Goal: Task Accomplishment & Management: Use online tool/utility

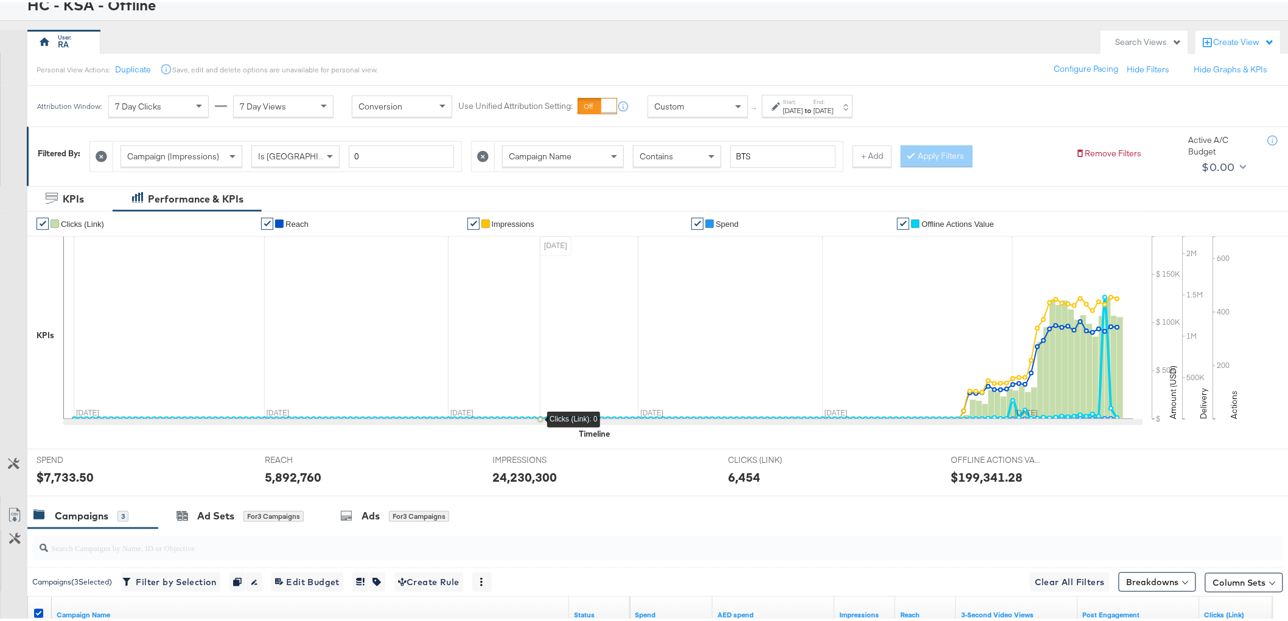
scroll to position [61, 0]
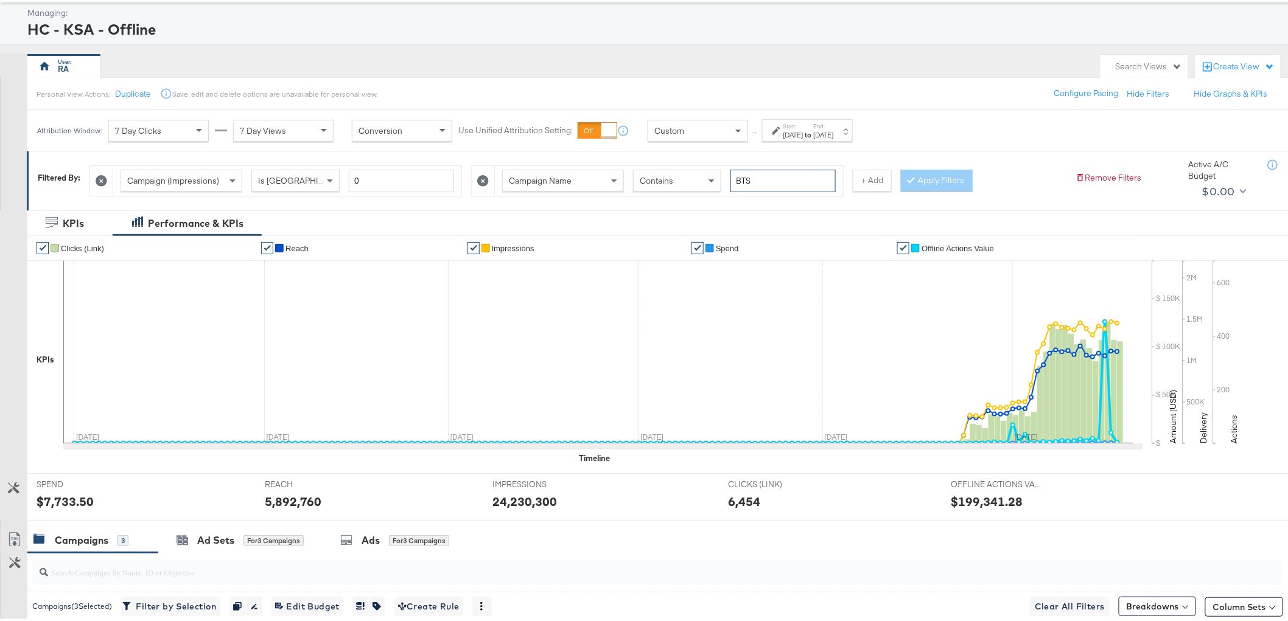
click at [802, 180] on input "BTS" at bounding box center [782, 178] width 105 height 23
type input "SALE"
click at [869, 172] on button "+ Add" at bounding box center [872, 178] width 39 height 22
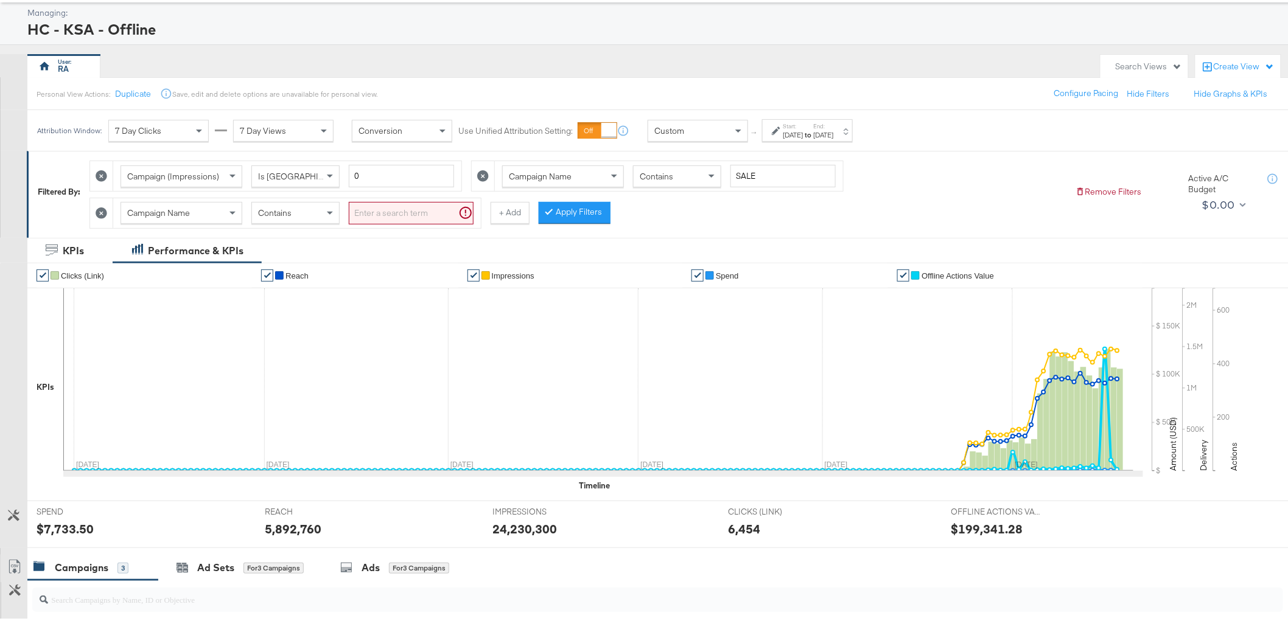
click at [367, 209] on input "search" at bounding box center [411, 211] width 125 height 23
type input "70"
click at [542, 205] on button "Apply Filters" at bounding box center [555, 211] width 72 height 22
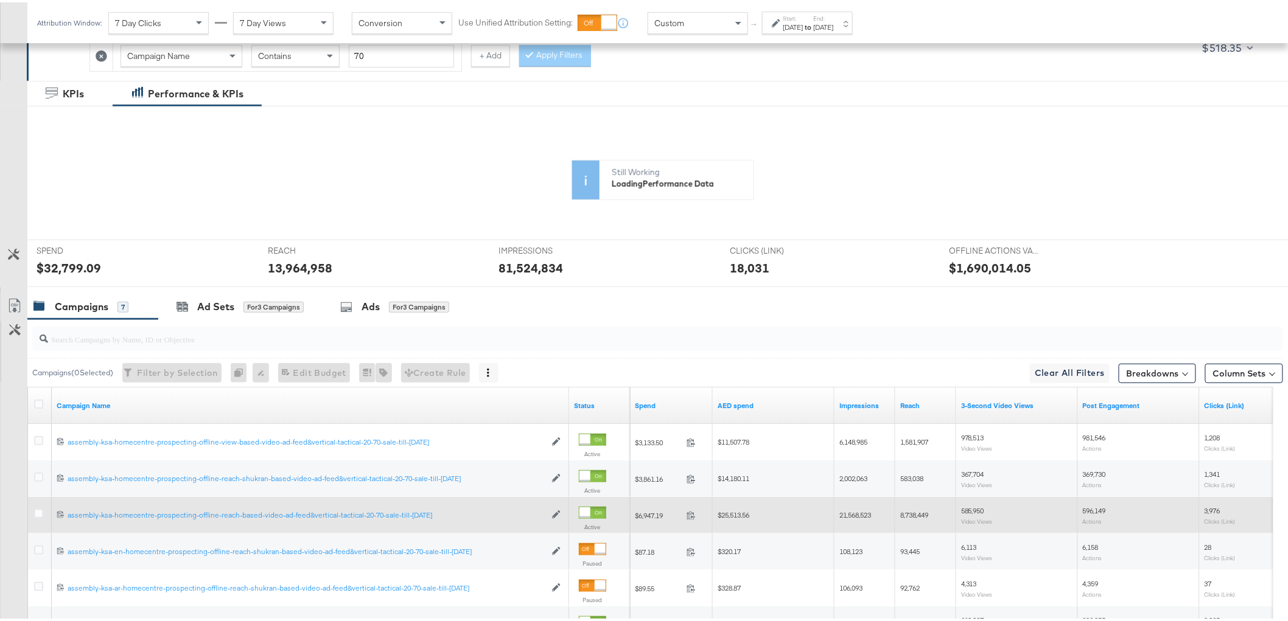
scroll to position [83, 0]
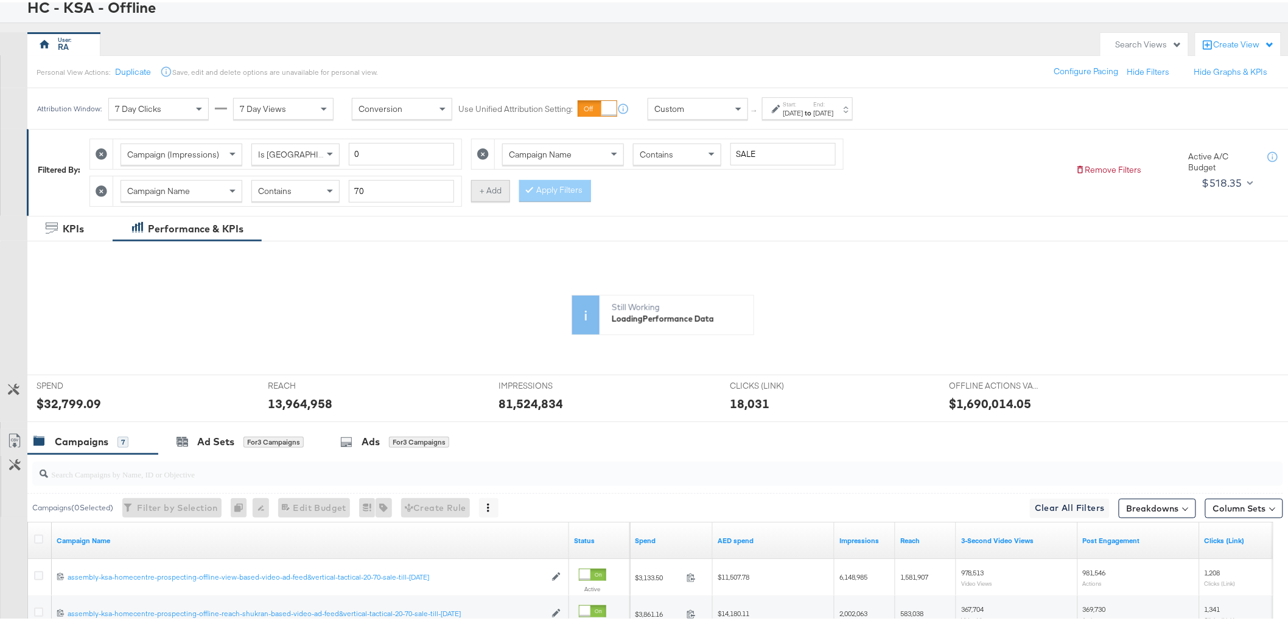
click at [486, 190] on button "+ Add" at bounding box center [490, 189] width 39 height 22
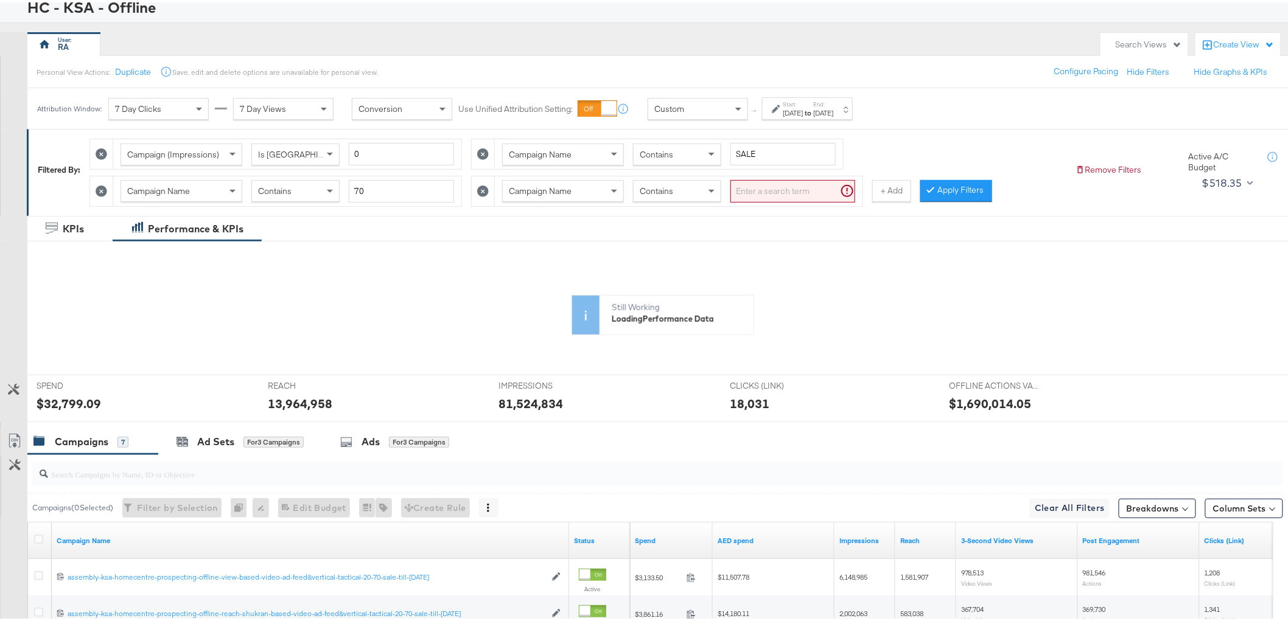
click at [787, 196] on input "search" at bounding box center [792, 189] width 125 height 23
type input "AUG"
click at [934, 194] on button "Apply Filters" at bounding box center [937, 189] width 72 height 22
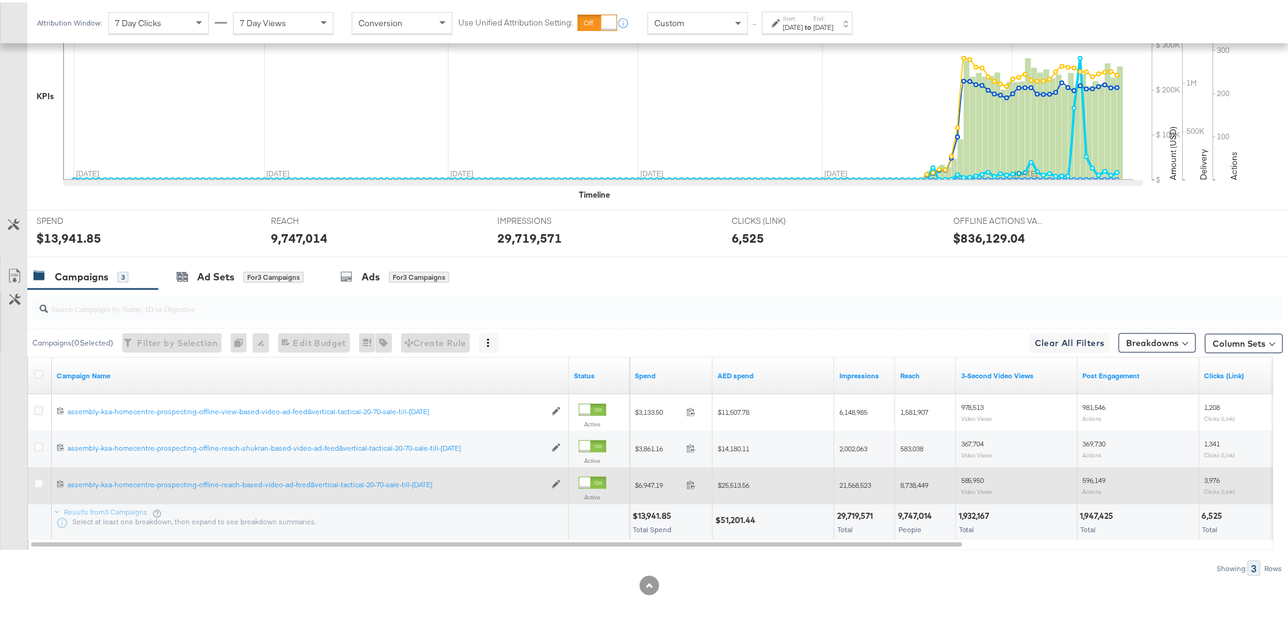
scroll to position [354, 0]
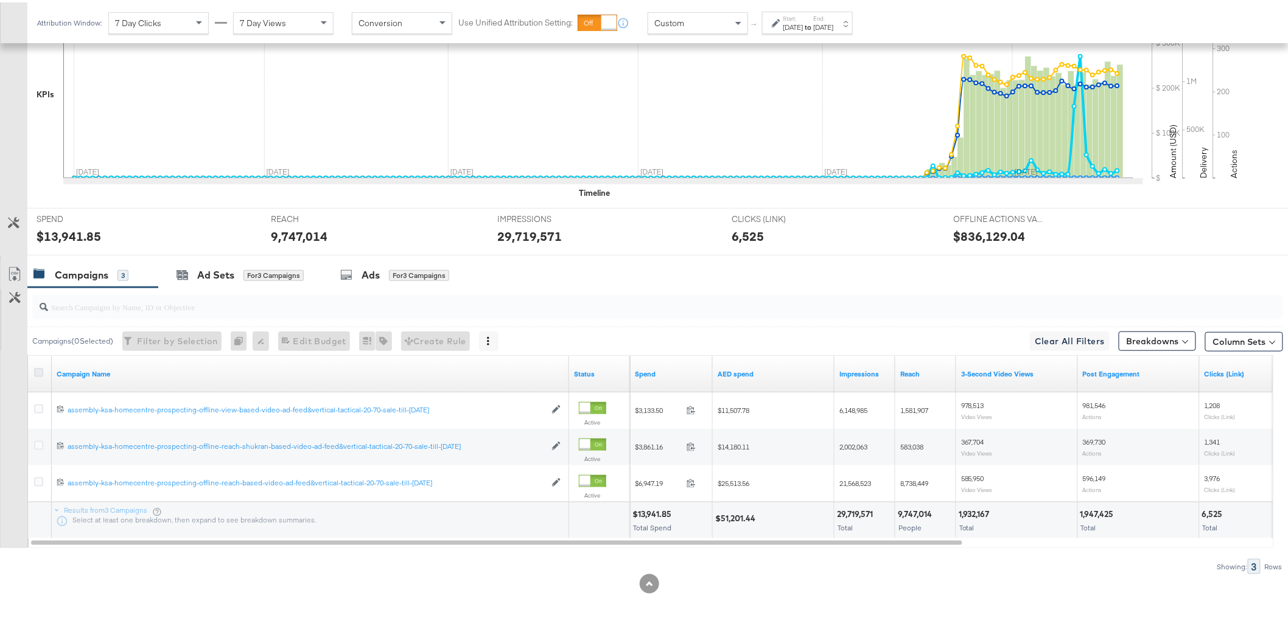
click at [37, 369] on icon at bounding box center [38, 370] width 9 height 9
click at [0, 0] on input "checkbox" at bounding box center [0, 0] width 0 height 0
click at [39, 370] on icon at bounding box center [38, 370] width 9 height 9
click at [0, 0] on input "checkbox" at bounding box center [0, 0] width 0 height 0
click at [8, 272] on icon at bounding box center [14, 272] width 15 height 15
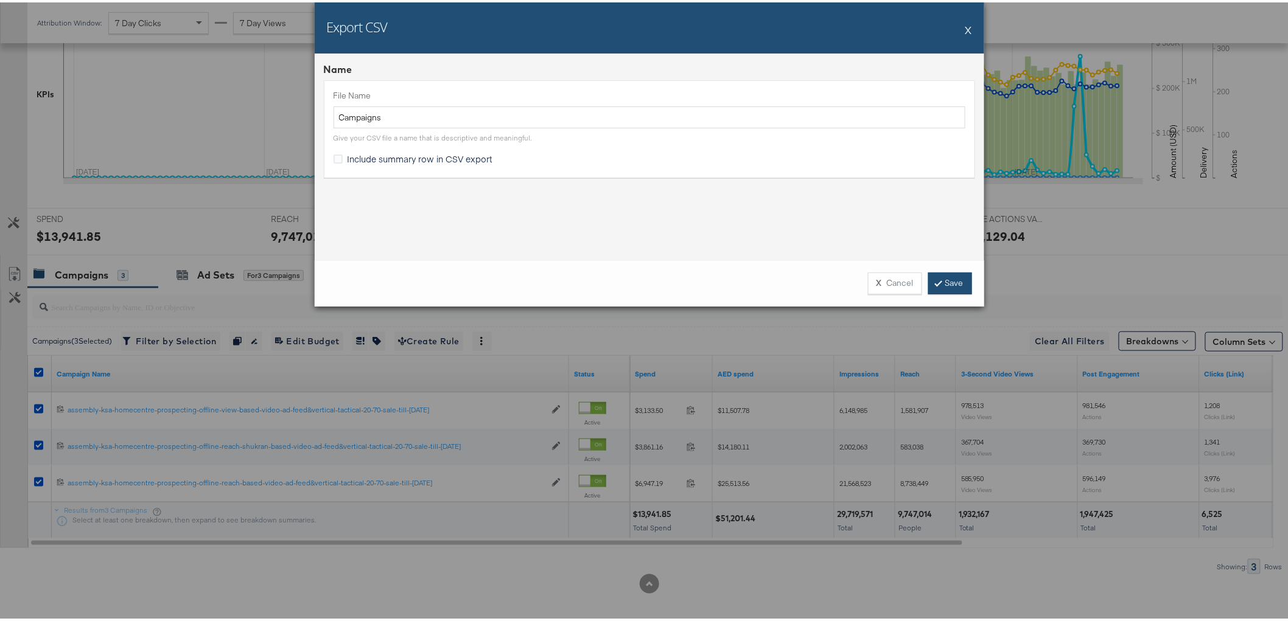
click at [940, 284] on link "Save" at bounding box center [950, 281] width 44 height 22
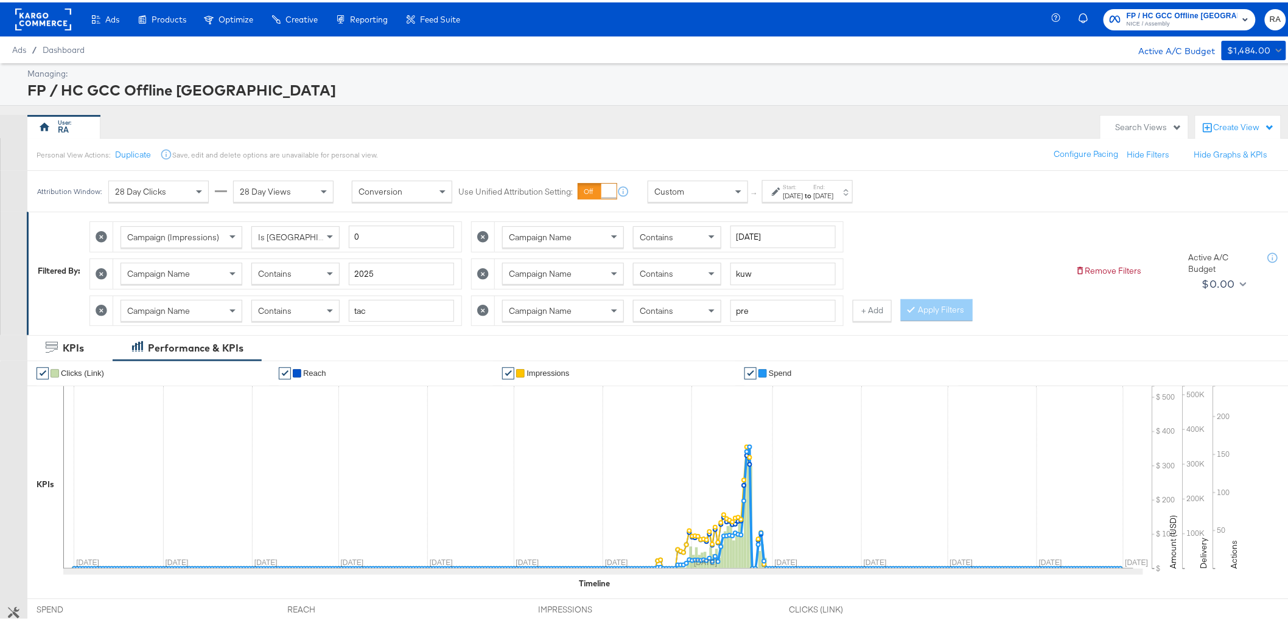
click at [814, 190] on strong "to" at bounding box center [808, 193] width 10 height 9
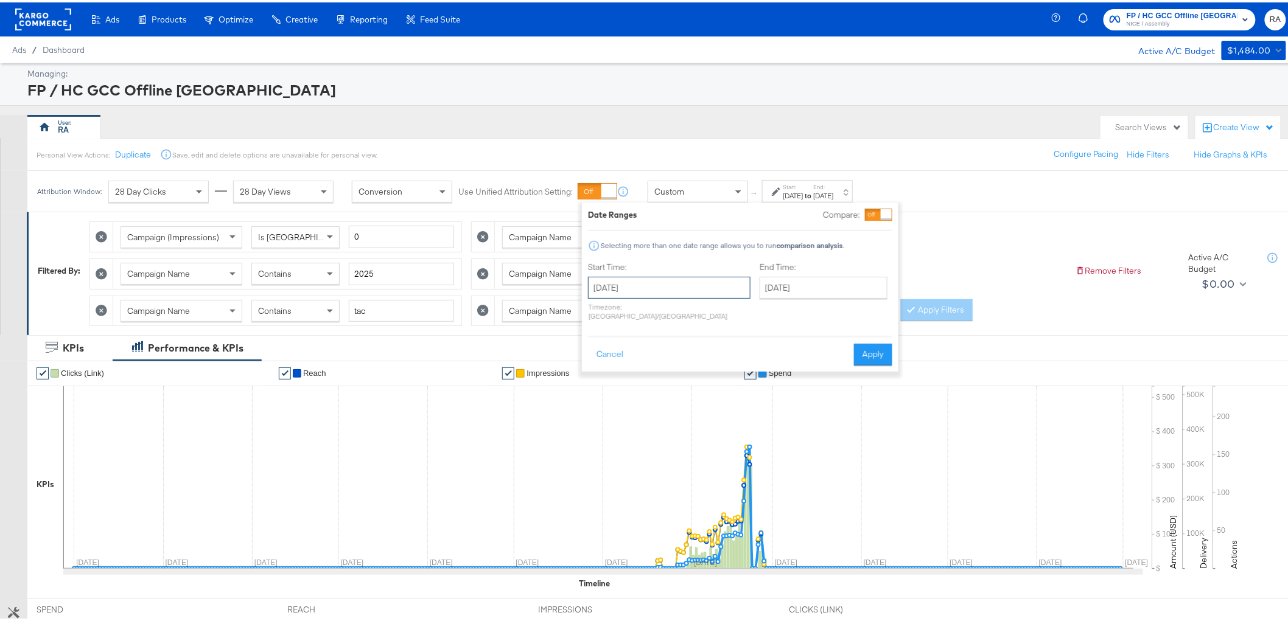
click at [706, 287] on input "[DATE]" at bounding box center [669, 286] width 163 height 22
click at [685, 307] on th "[DATE]" at bounding box center [664, 311] width 104 height 21
click at [728, 317] on span "›" at bounding box center [731, 310] width 10 height 18
click at [701, 346] on td "Apr" at bounding box center [719, 337] width 37 height 30
click at [644, 344] on td "1" at bounding box center [643, 346] width 21 height 17
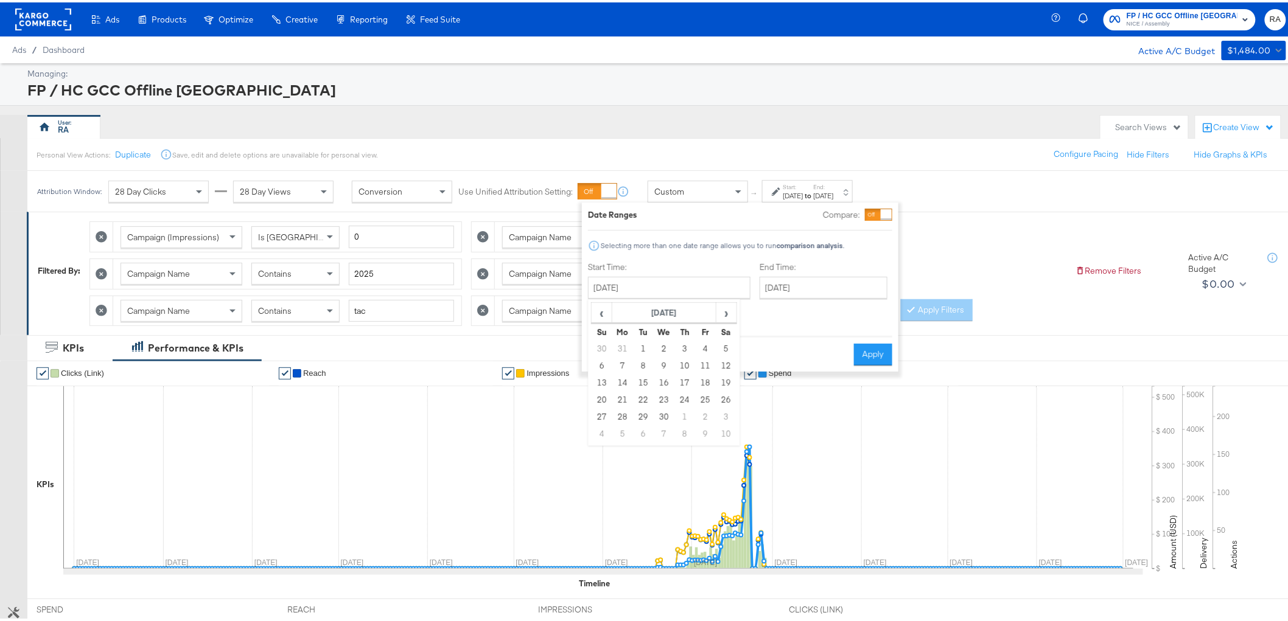
type input "[DATE]"
click at [800, 292] on input "[DATE]" at bounding box center [825, 286] width 128 height 22
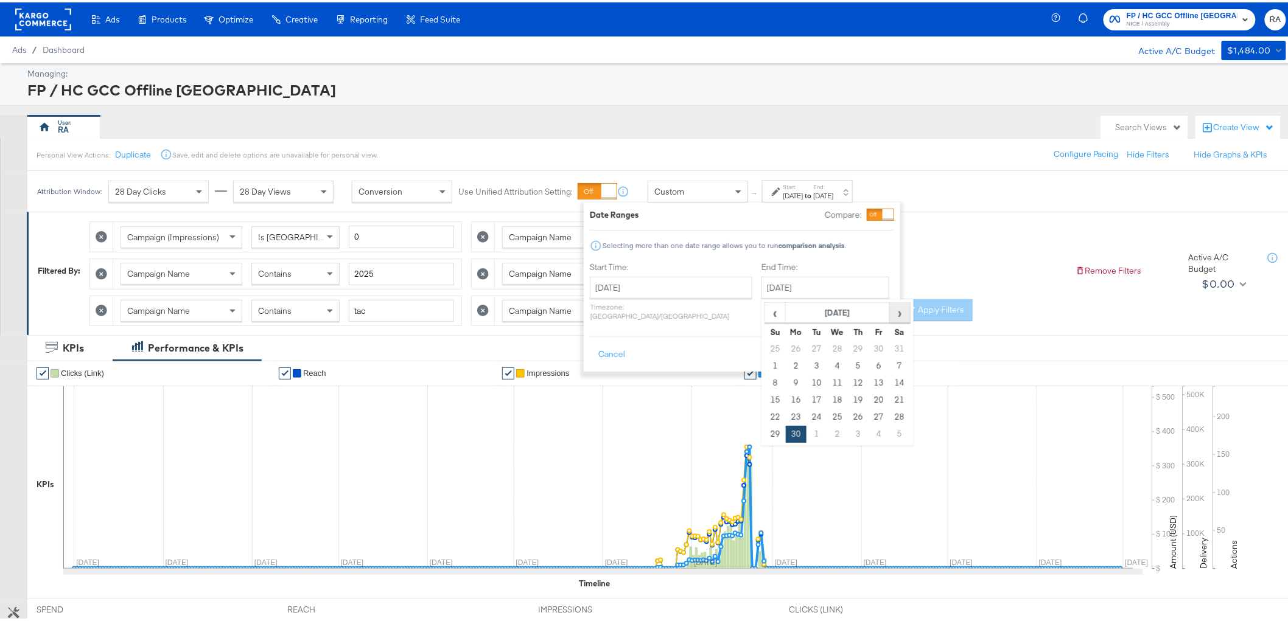
click at [891, 318] on span "›" at bounding box center [900, 310] width 19 height 18
click at [827, 396] on td "20" at bounding box center [837, 398] width 21 height 17
type input "[DATE]"
click at [863, 345] on button "Apply" at bounding box center [875, 352] width 38 height 22
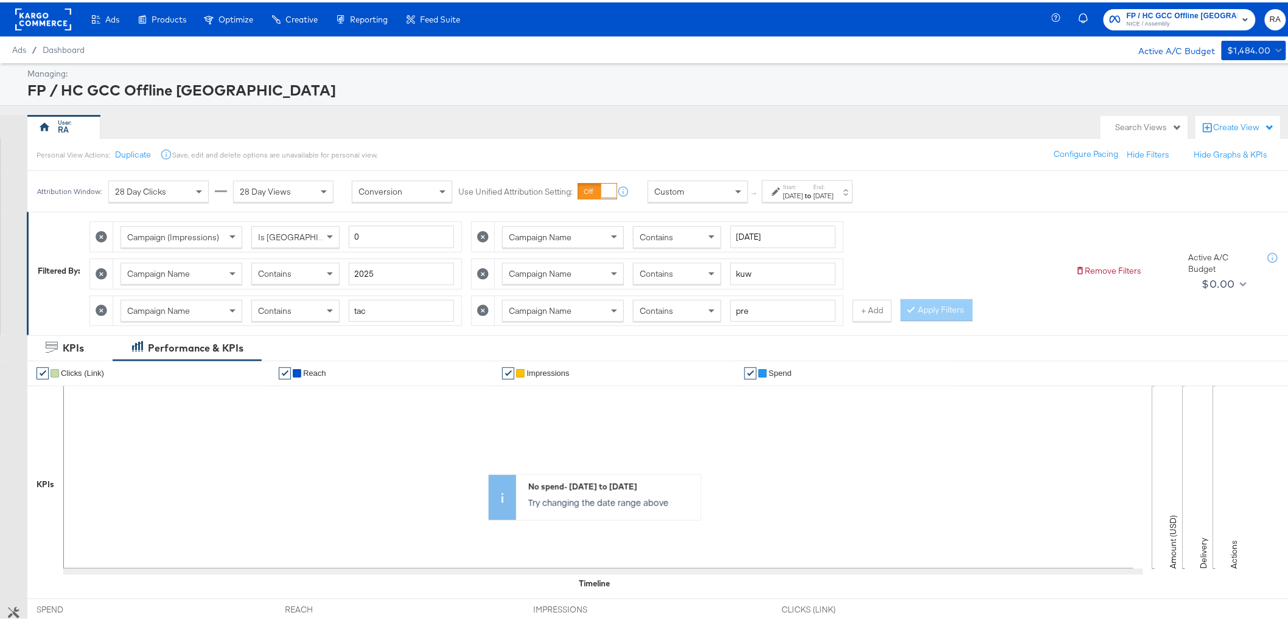
click at [107, 307] on icon at bounding box center [102, 309] width 12 height 12
type input "pre"
click at [483, 236] on icon at bounding box center [483, 235] width 12 height 12
type input "2025"
type input "kuw"
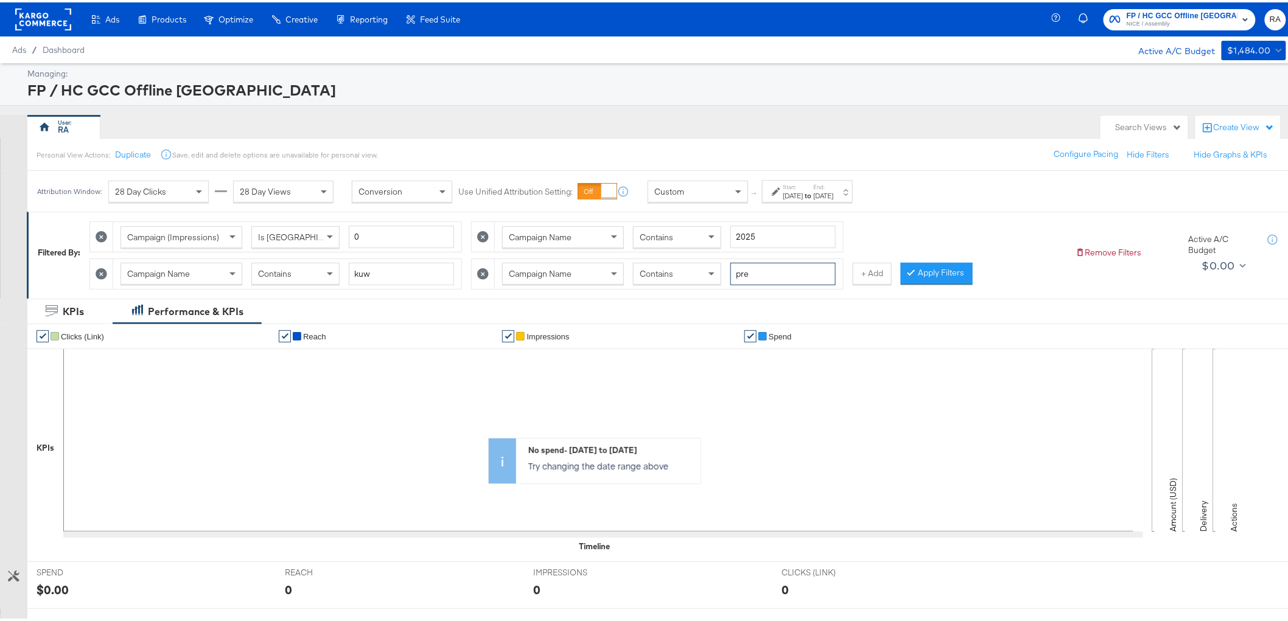
click at [758, 271] on input "pre" at bounding box center [782, 272] width 105 height 23
click at [759, 271] on input "pre" at bounding box center [782, 272] width 105 height 23
type input "a"
click at [926, 273] on button "Apply Filters" at bounding box center [937, 272] width 72 height 22
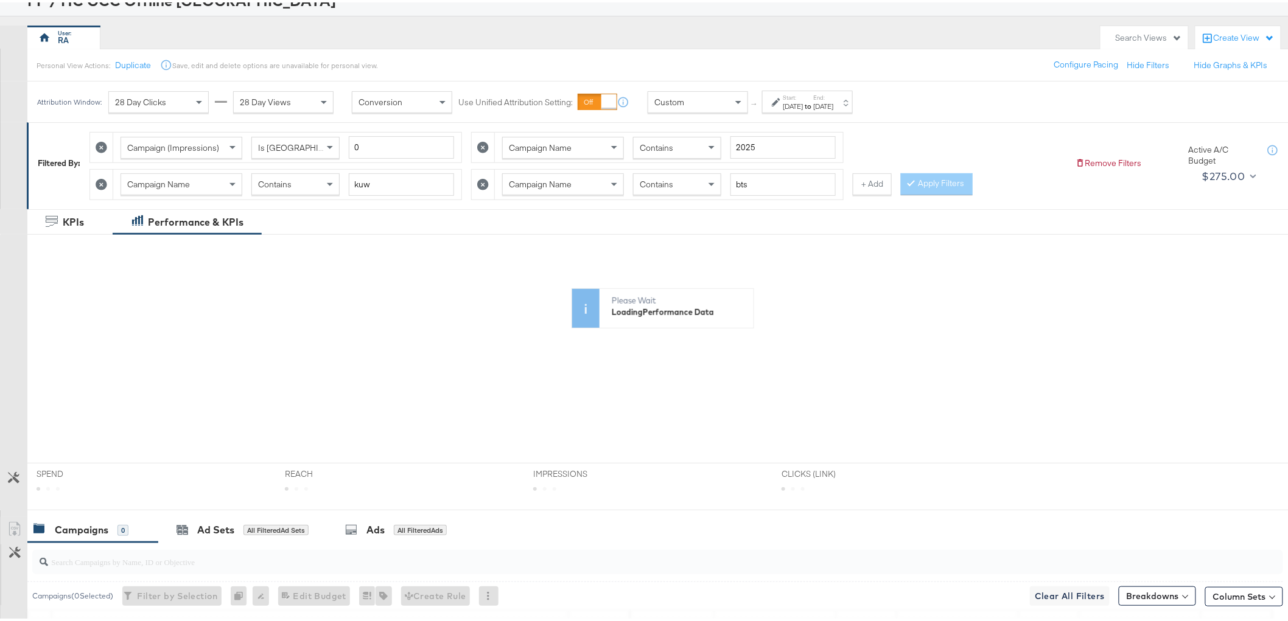
scroll to position [313, 0]
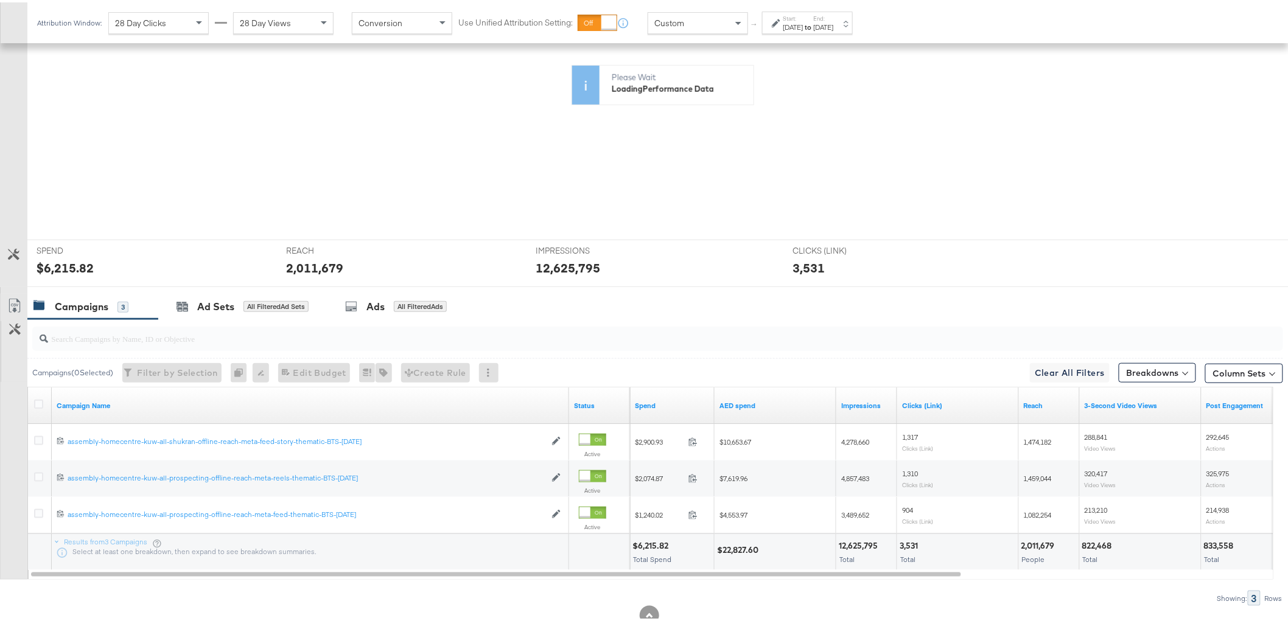
click at [38, 404] on div at bounding box center [40, 404] width 23 height 22
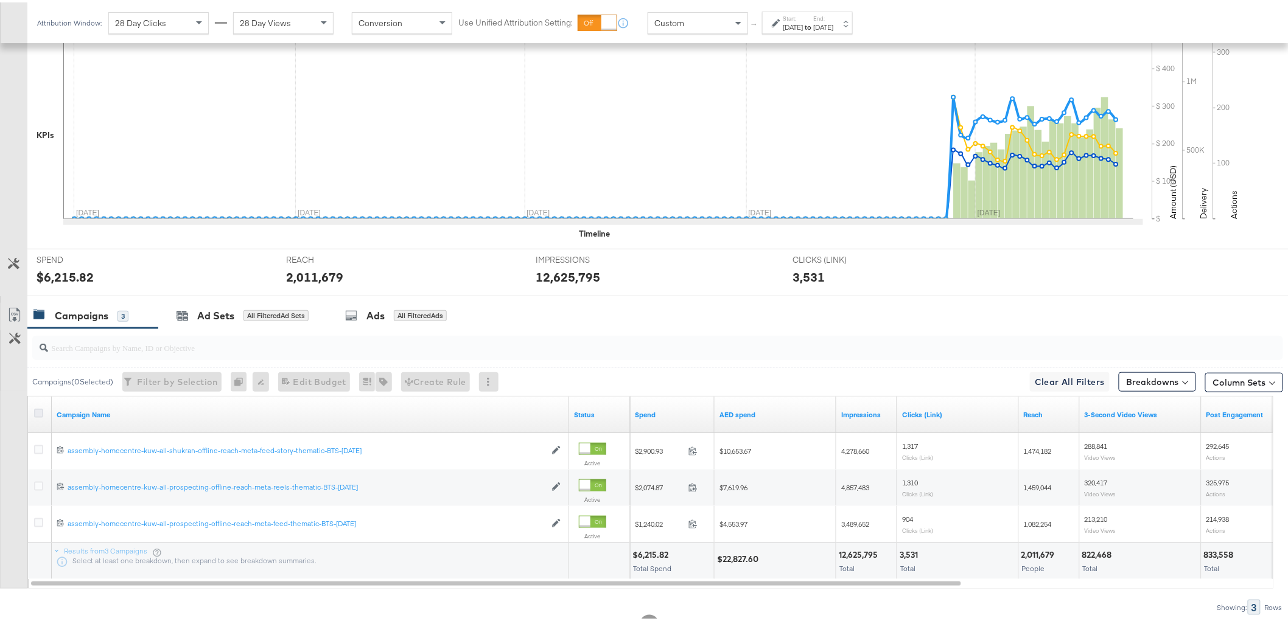
click at [37, 412] on icon at bounding box center [38, 411] width 9 height 9
click at [0, 0] on input "checkbox" at bounding box center [0, 0] width 0 height 0
click at [11, 313] on icon at bounding box center [14, 313] width 15 height 15
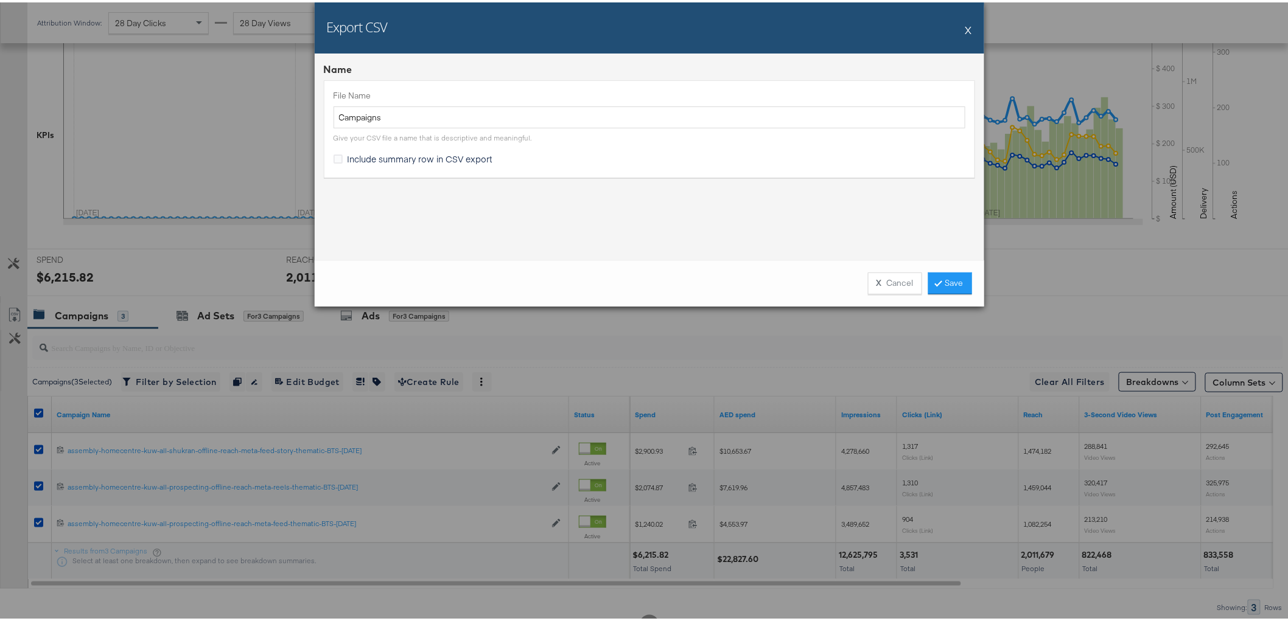
click at [947, 269] on div "X Cancel Save" at bounding box center [650, 281] width 670 height 46
click at [946, 279] on link "Save" at bounding box center [950, 281] width 44 height 22
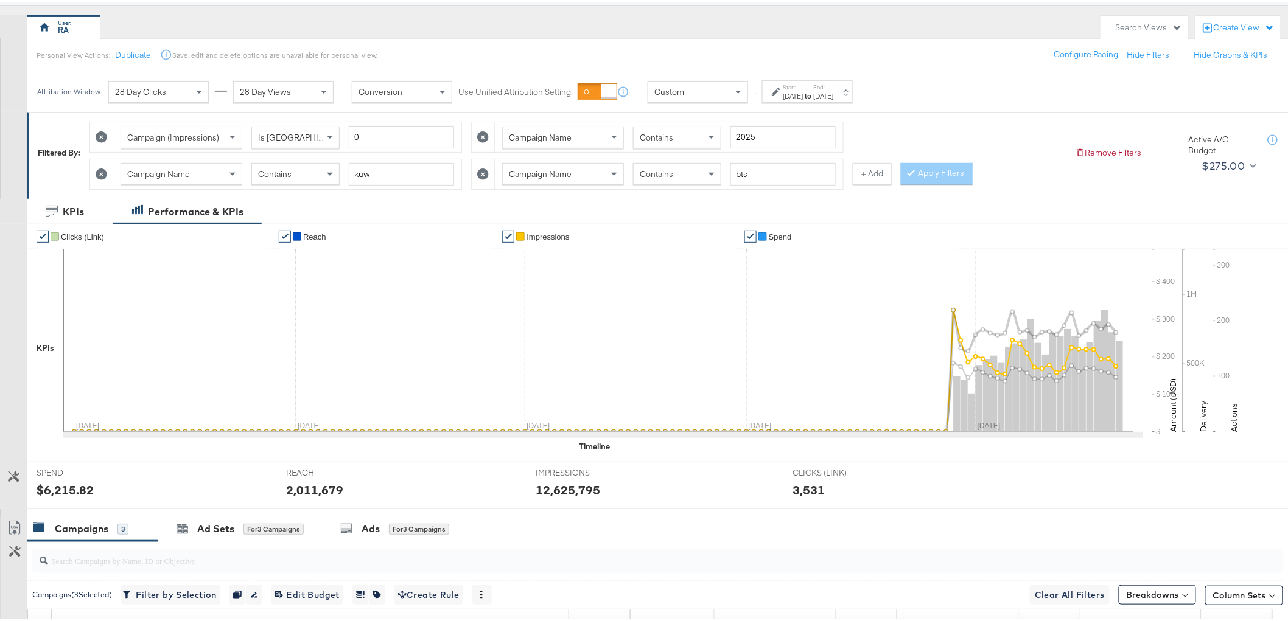
scroll to position [0, 0]
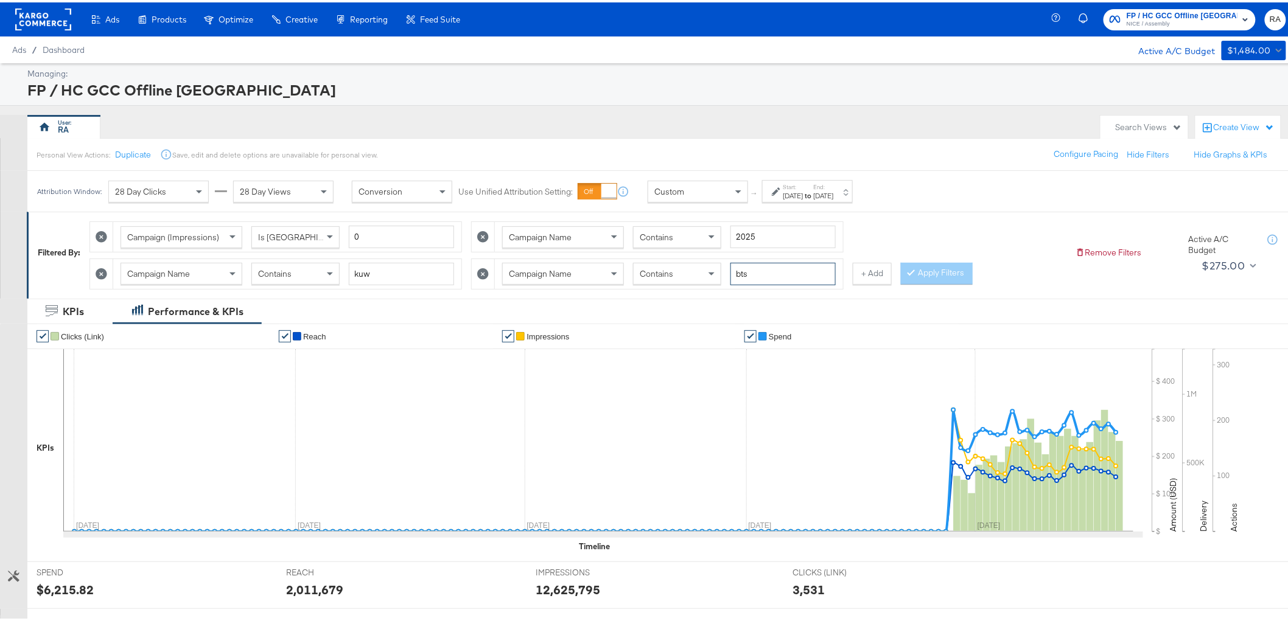
click at [780, 271] on input "bts" at bounding box center [782, 272] width 105 height 23
click at [926, 265] on button "Apply Filters" at bounding box center [937, 272] width 72 height 22
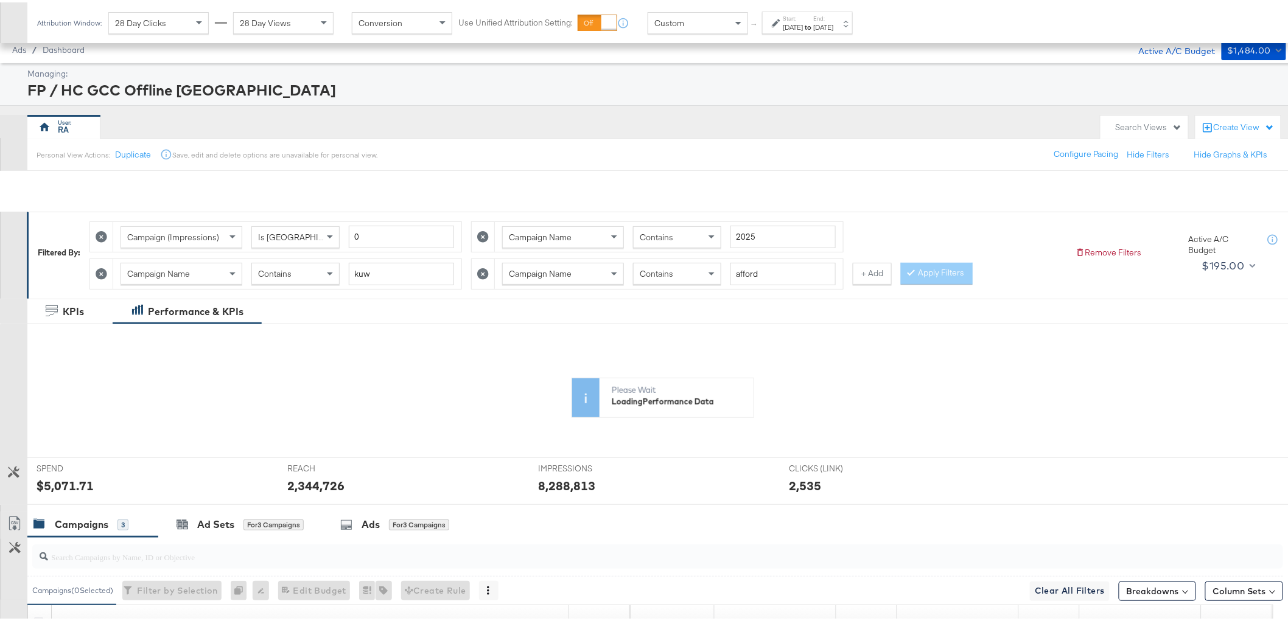
scroll to position [218, 0]
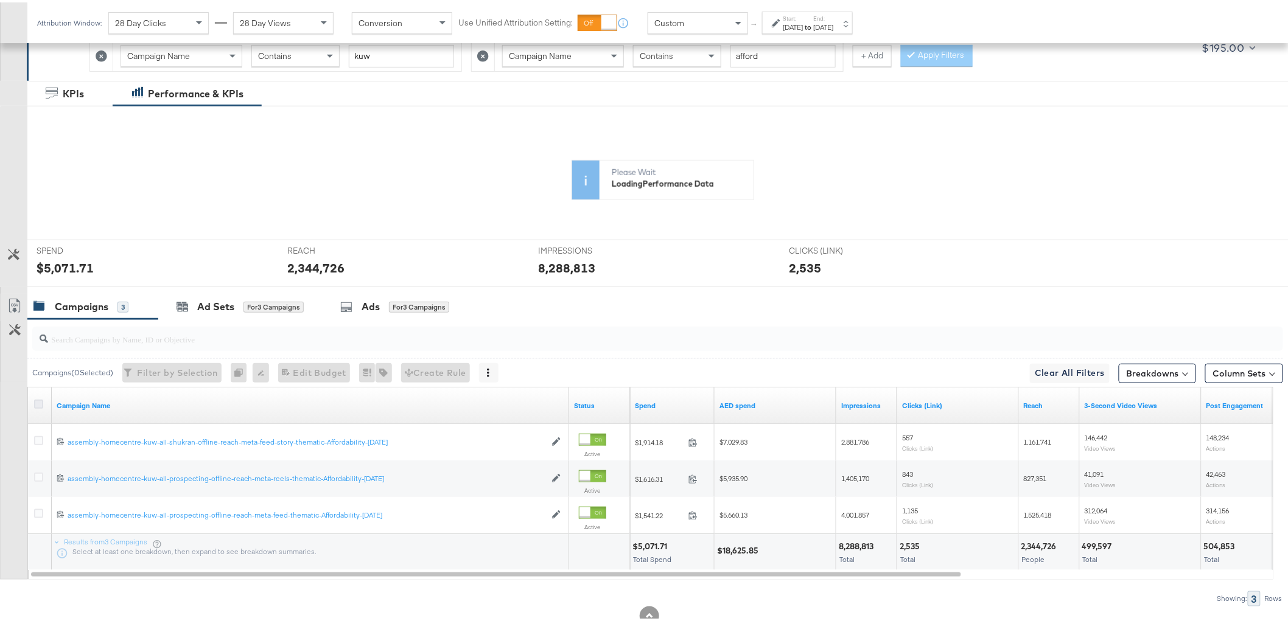
click at [38, 402] on icon at bounding box center [38, 401] width 9 height 9
click at [0, 0] on input "checkbox" at bounding box center [0, 0] width 0 height 0
click at [9, 301] on icon at bounding box center [14, 303] width 11 height 14
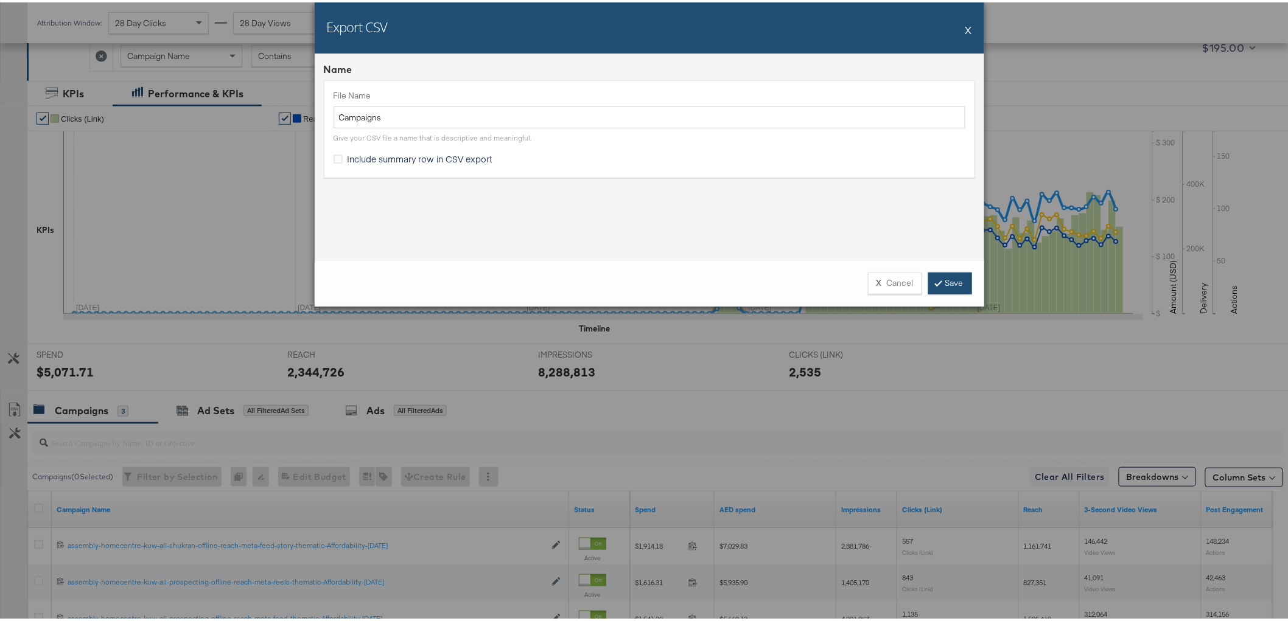
click at [936, 278] on link "Save" at bounding box center [950, 281] width 44 height 22
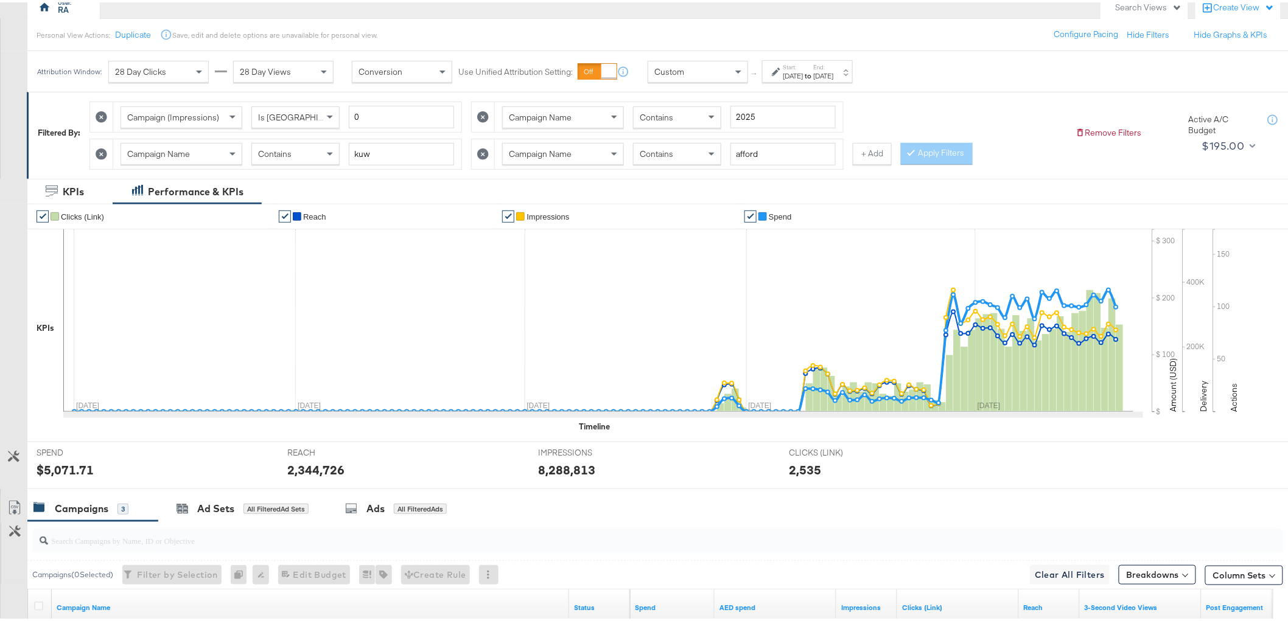
scroll to position [15, 0]
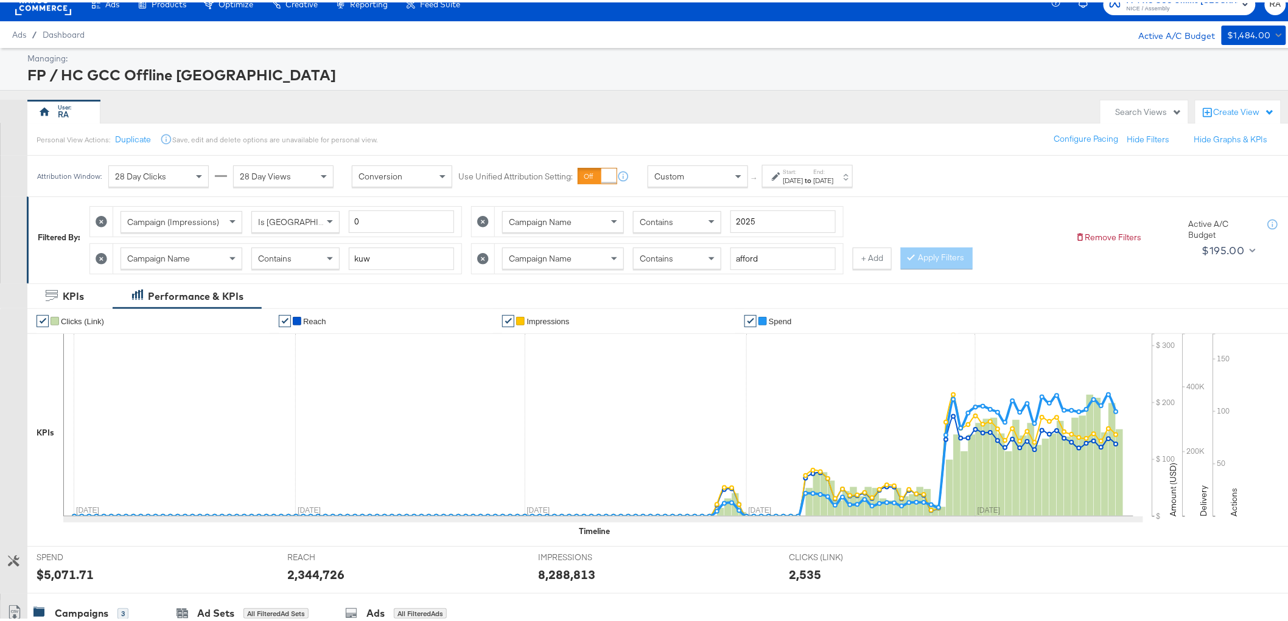
click at [834, 167] on label "End:" at bounding box center [824, 170] width 20 height 8
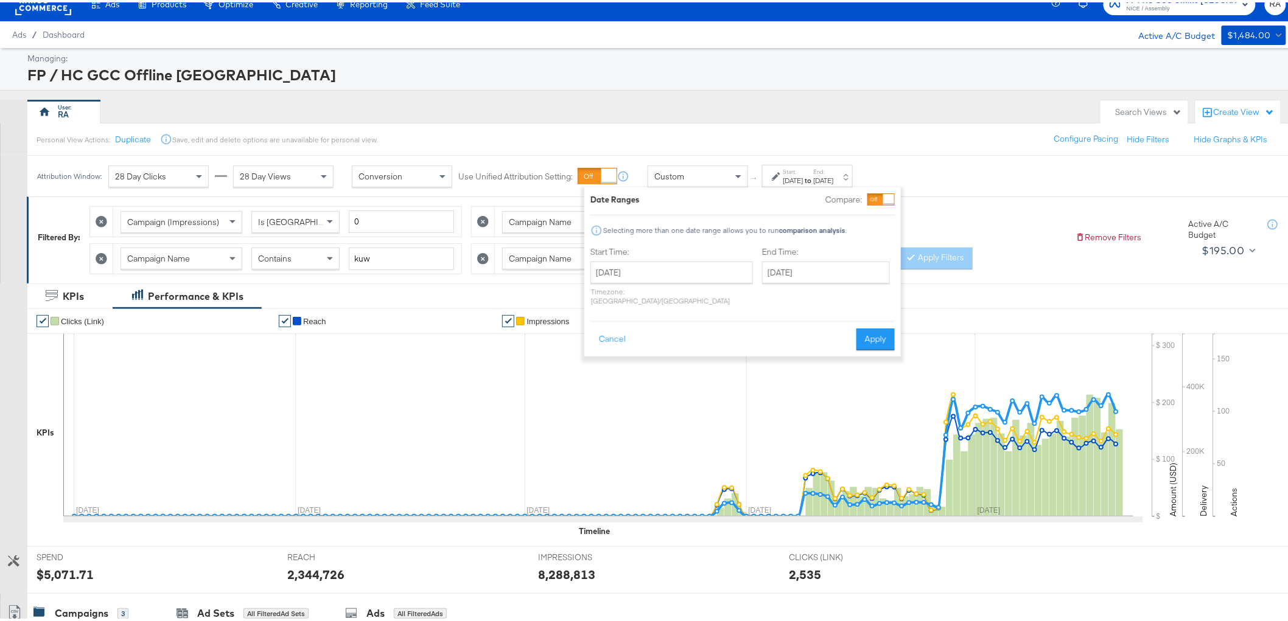
click at [982, 167] on div "Attribution Window: 28 Day Clicks 28 Day Views Conversion Use Unified Attributi…" at bounding box center [649, 173] width 1298 height 41
click at [1045, 172] on div "Attribution Window: 28 Day Clicks 28 Day Views Conversion Use Unified Attributi…" at bounding box center [649, 173] width 1298 height 41
click at [600, 329] on button "Cancel" at bounding box center [612, 337] width 44 height 22
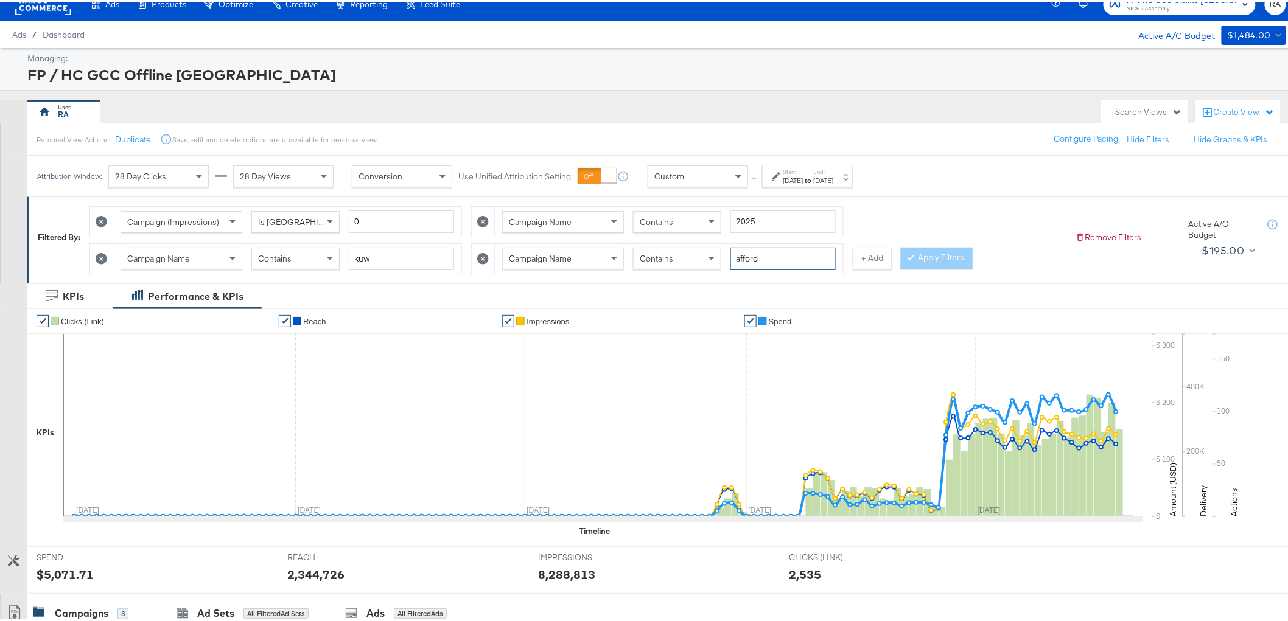
click at [806, 254] on input "afford" at bounding box center [782, 256] width 105 height 23
type input "bts"
click at [936, 250] on button "Apply Filters" at bounding box center [937, 256] width 72 height 22
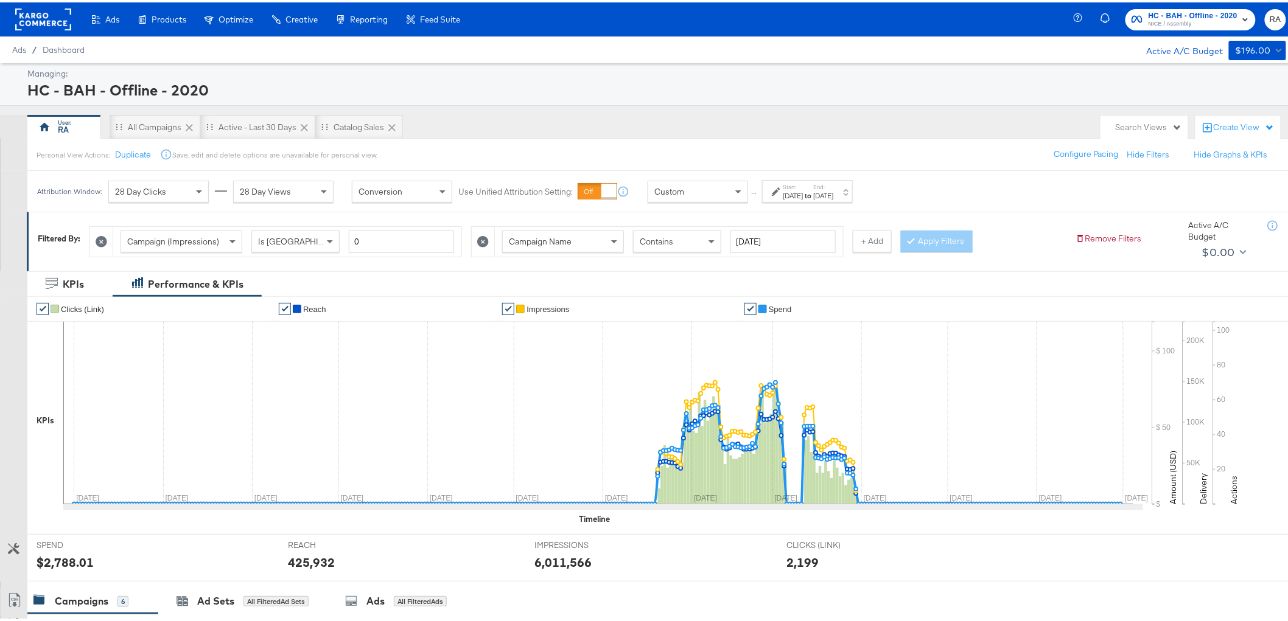
click at [814, 194] on strong "to" at bounding box center [808, 193] width 10 height 9
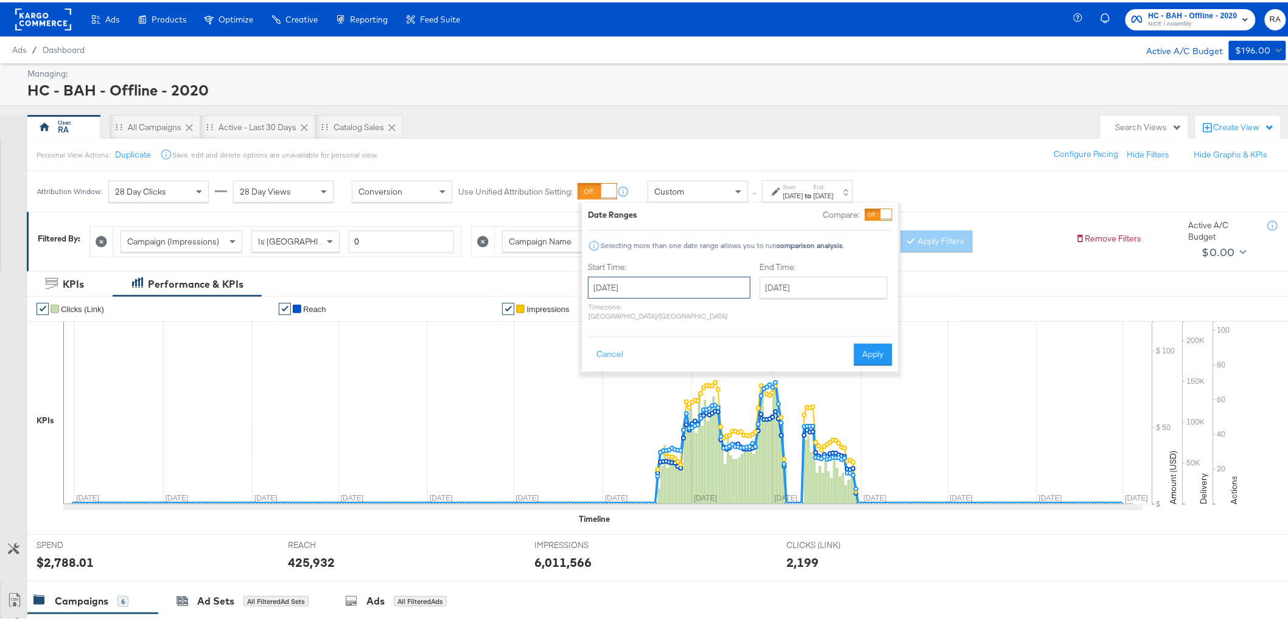
click at [691, 288] on input "[DATE]" at bounding box center [669, 286] width 163 height 22
click at [684, 312] on th "[DATE]" at bounding box center [664, 311] width 104 height 21
click at [731, 312] on span "›" at bounding box center [731, 310] width 10 height 18
click at [731, 346] on td "Apr" at bounding box center [719, 337] width 37 height 30
click at [644, 343] on td "1" at bounding box center [643, 346] width 21 height 17
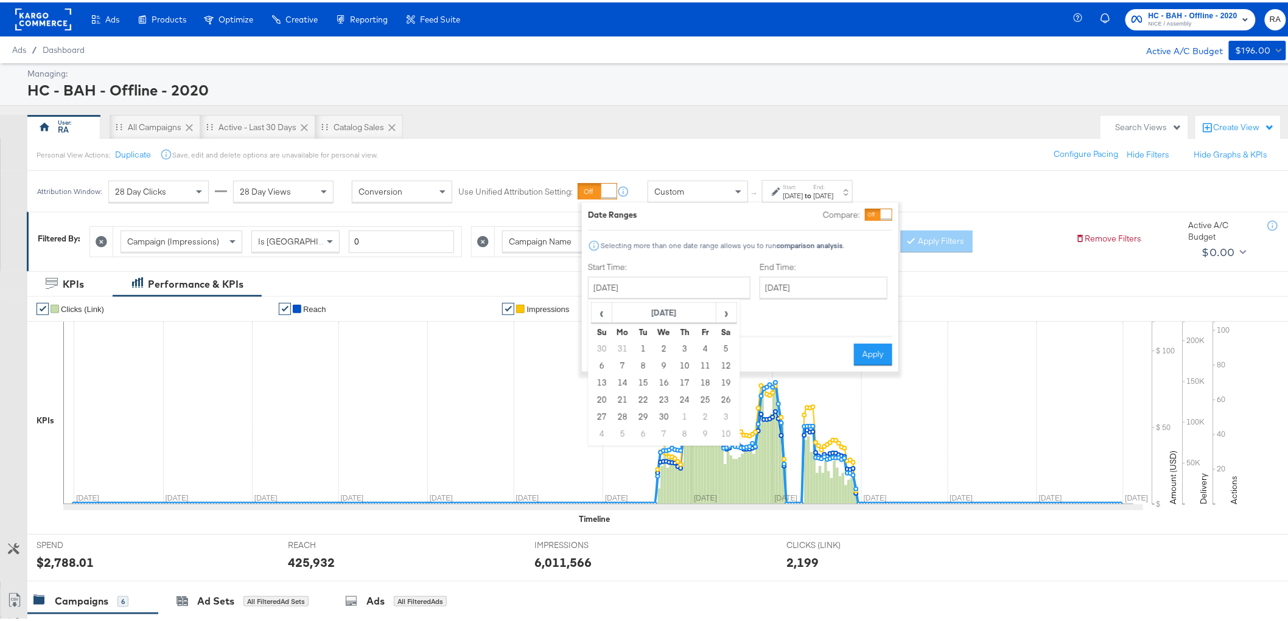
type input "[DATE]"
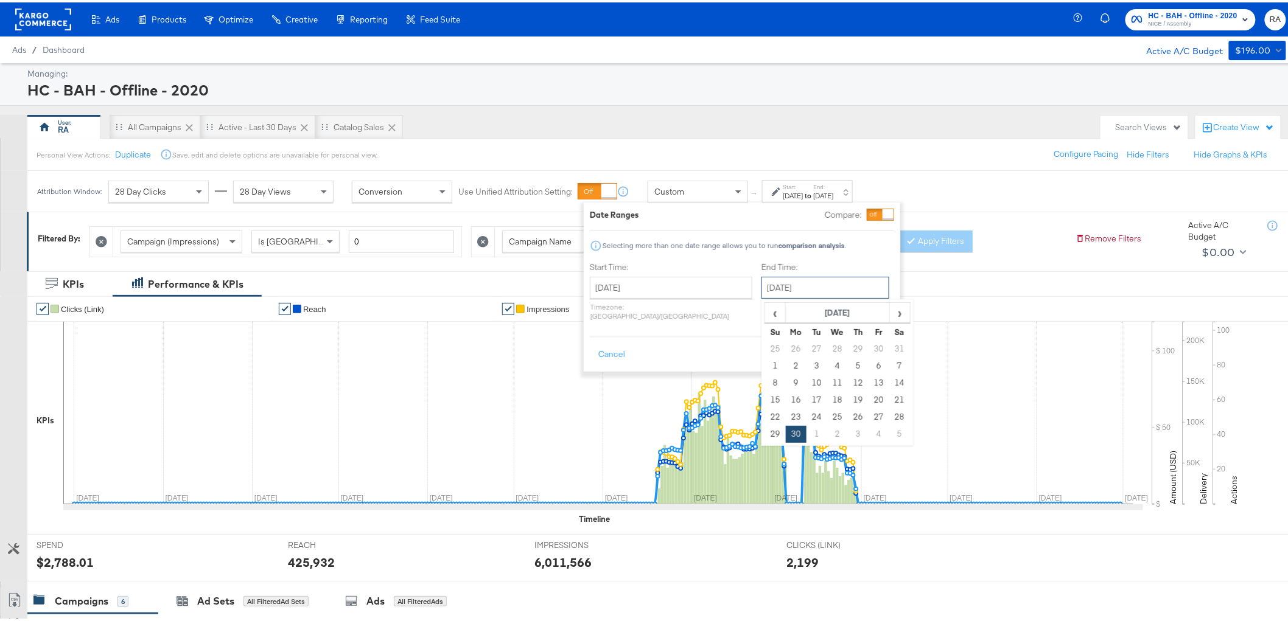
click at [812, 293] on input "[DATE]" at bounding box center [825, 286] width 128 height 22
click at [891, 315] on span "›" at bounding box center [900, 310] width 19 height 18
click at [891, 317] on span "›" at bounding box center [900, 310] width 19 height 18
click at [827, 400] on td "20" at bounding box center [837, 398] width 21 height 17
type input "[DATE]"
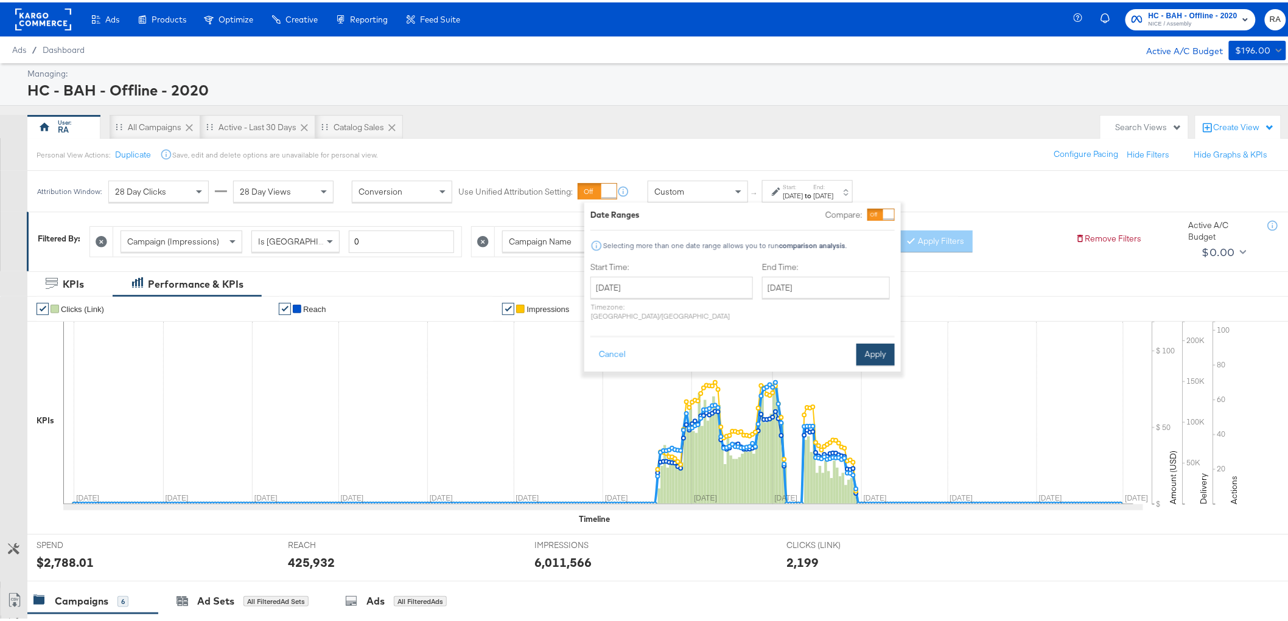
click at [868, 341] on button "Apply" at bounding box center [875, 352] width 38 height 22
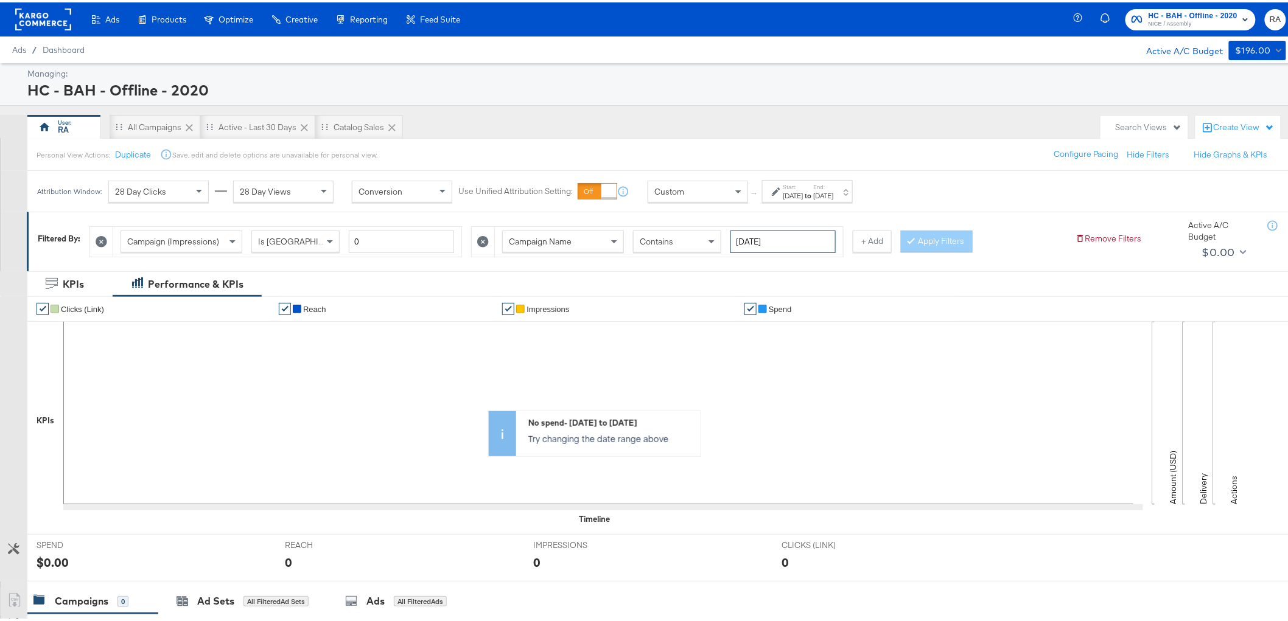
click at [780, 248] on input "[DATE]" at bounding box center [782, 239] width 105 height 23
click at [934, 245] on button "Apply Filters" at bounding box center [937, 239] width 72 height 22
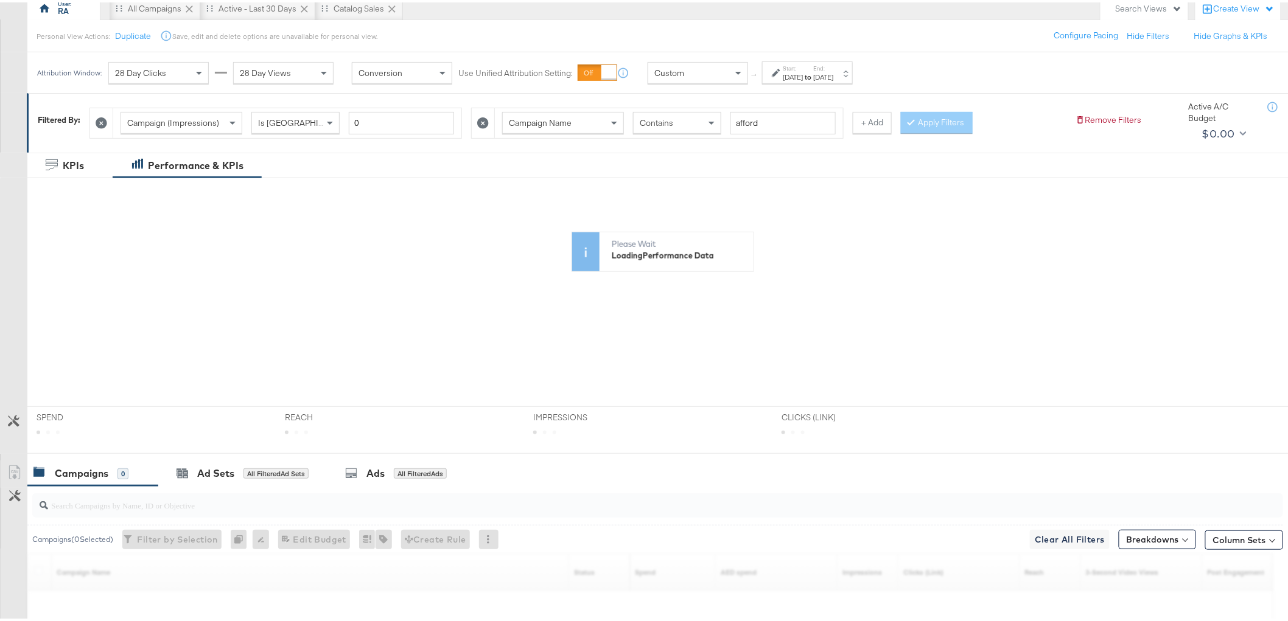
scroll to position [285, 0]
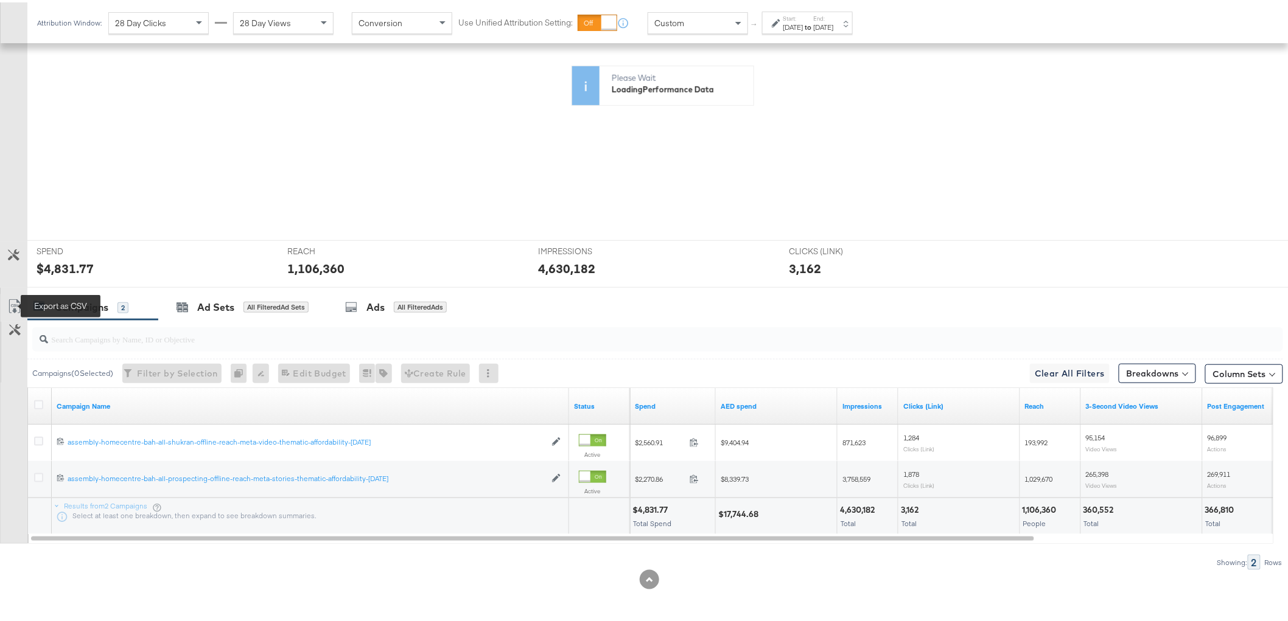
click at [15, 303] on icon at bounding box center [14, 304] width 15 height 15
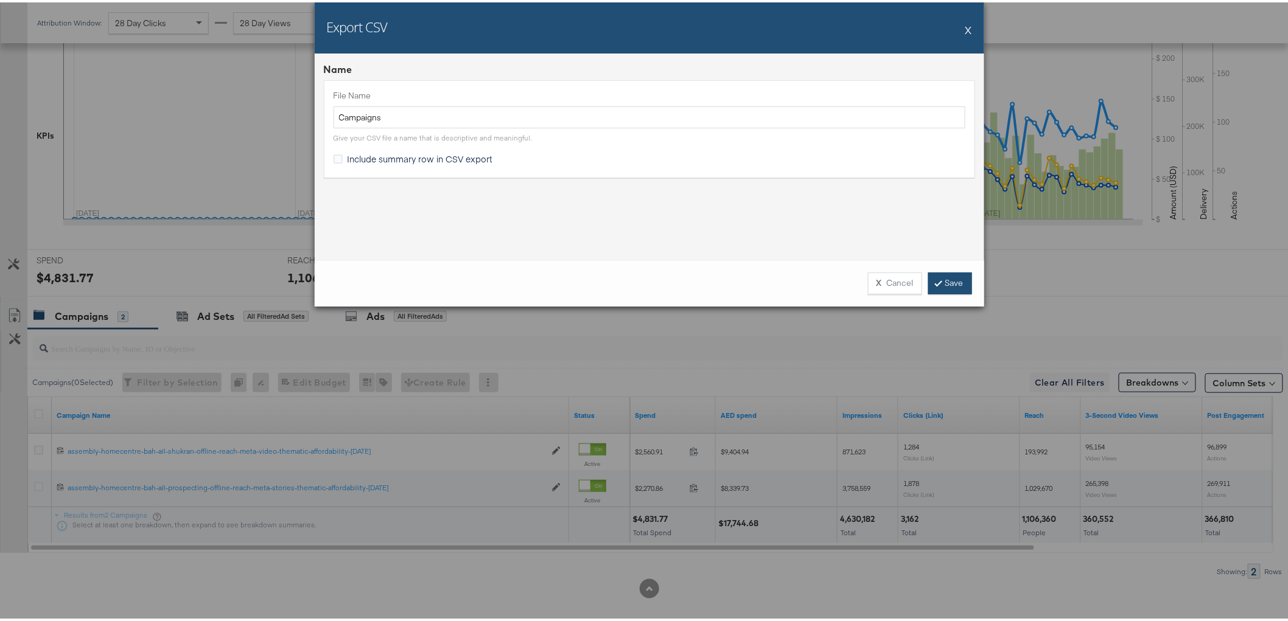
click at [930, 275] on link "Save" at bounding box center [950, 281] width 44 height 22
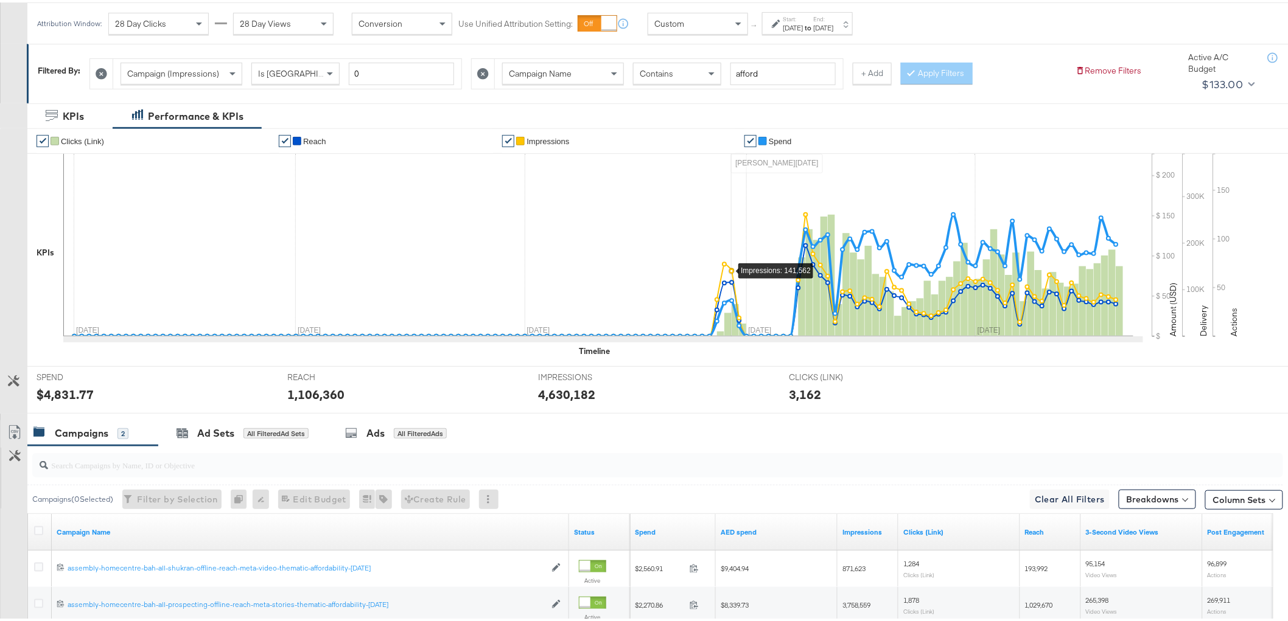
scroll to position [0, 0]
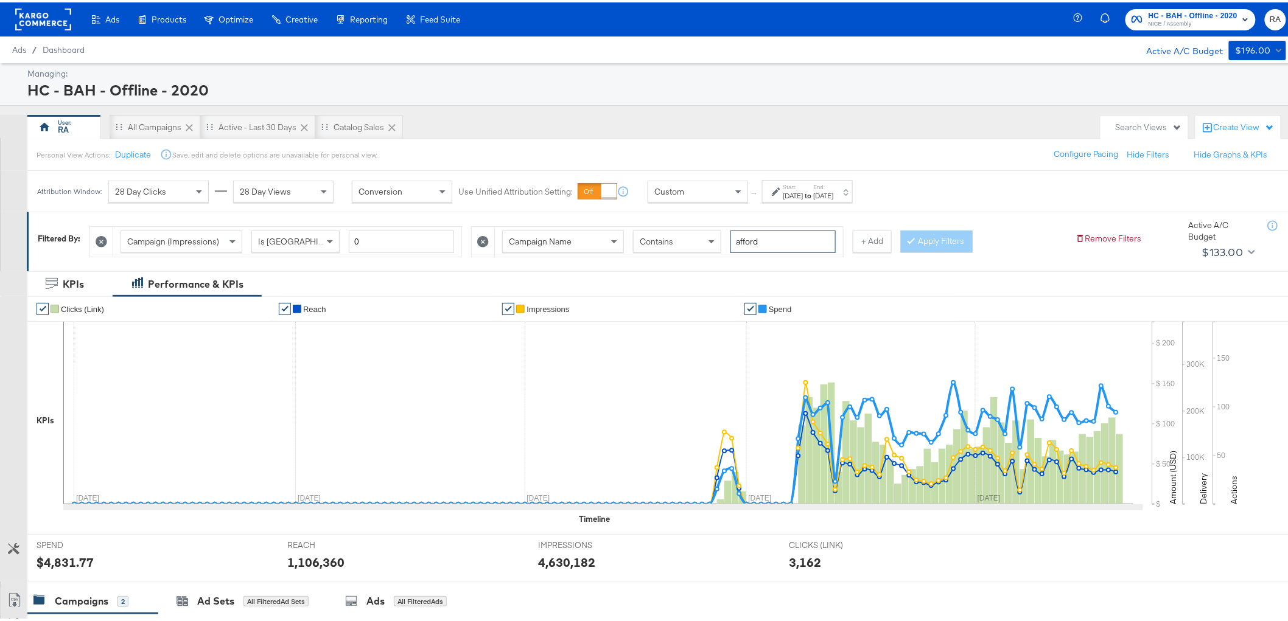
click at [779, 236] on input "afford" at bounding box center [782, 239] width 105 height 23
type input "bts"
click at [944, 229] on button "Apply Filters" at bounding box center [937, 239] width 72 height 22
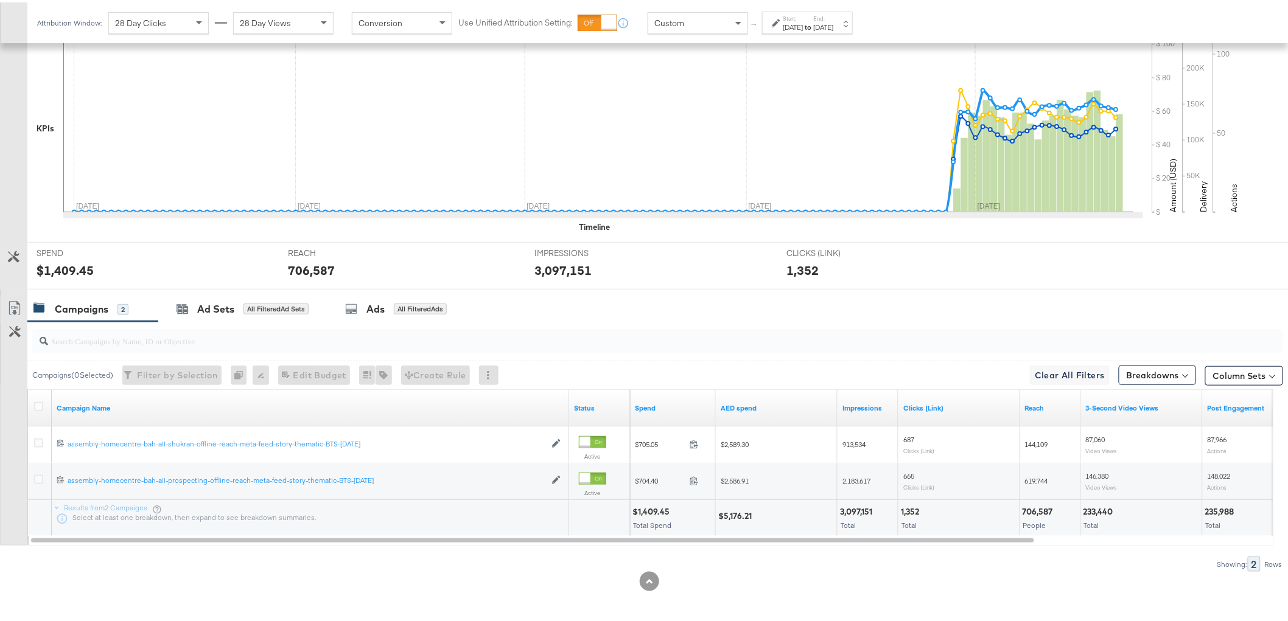
scroll to position [295, 0]
click at [14, 303] on icon at bounding box center [13, 306] width 7 height 9
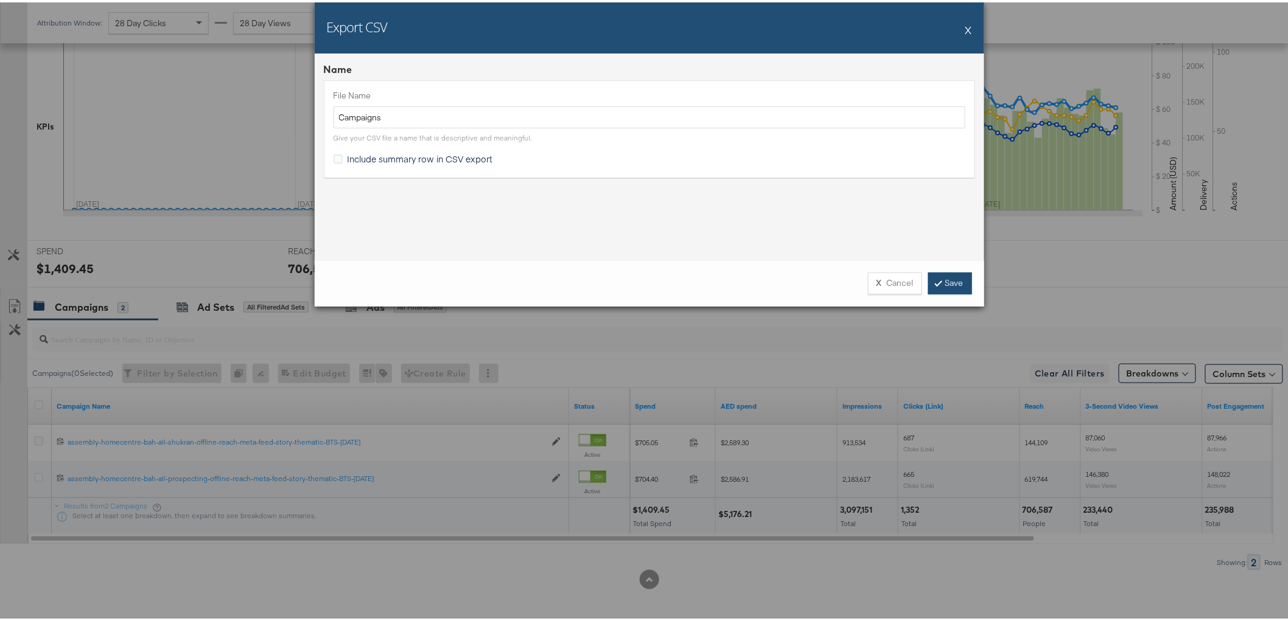
click at [953, 279] on link "Save" at bounding box center [950, 281] width 44 height 22
